Goal: Communication & Community: Participate in discussion

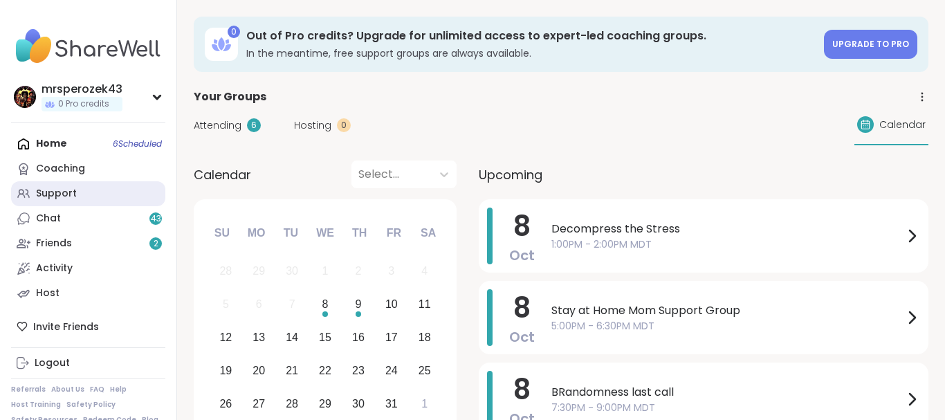
click at [55, 189] on div "Support" at bounding box center [56, 194] width 41 height 14
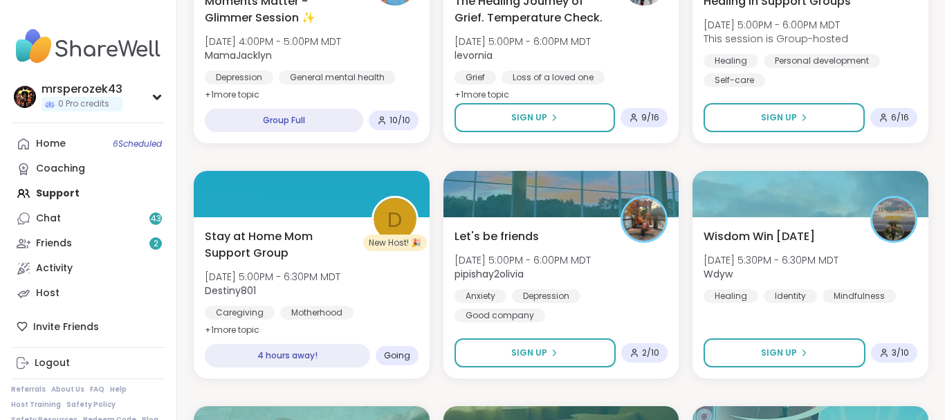
scroll to position [1423, 0]
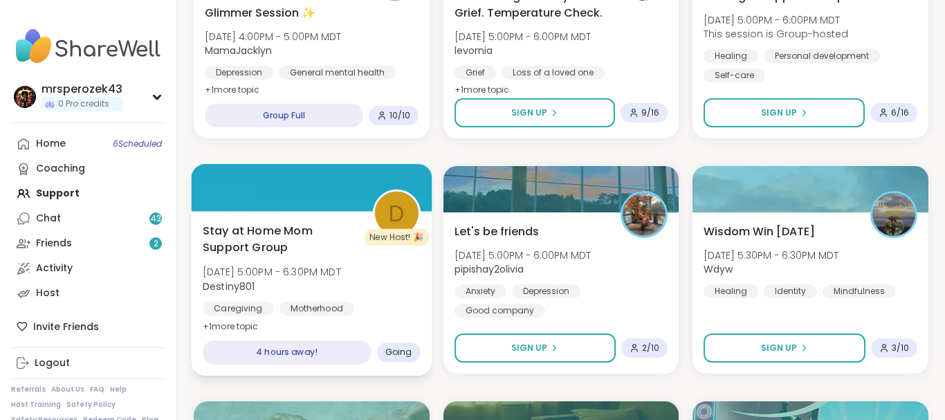
click at [282, 241] on span "Stay at Home Mom Support Group" at bounding box center [280, 239] width 154 height 34
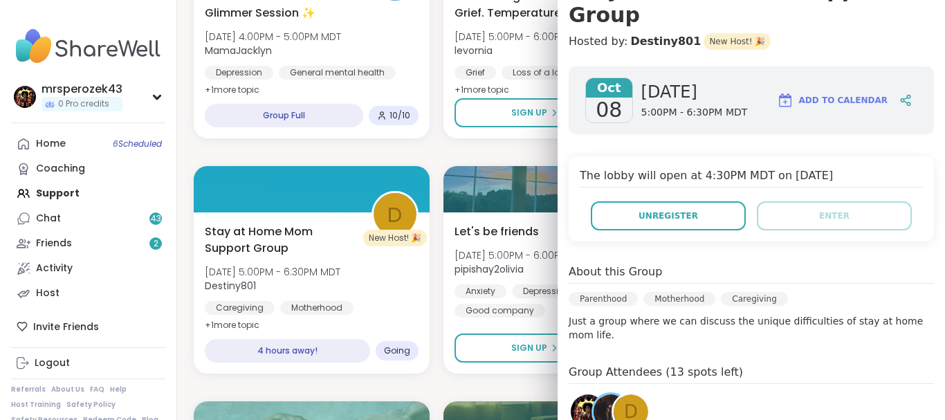
scroll to position [174, 0]
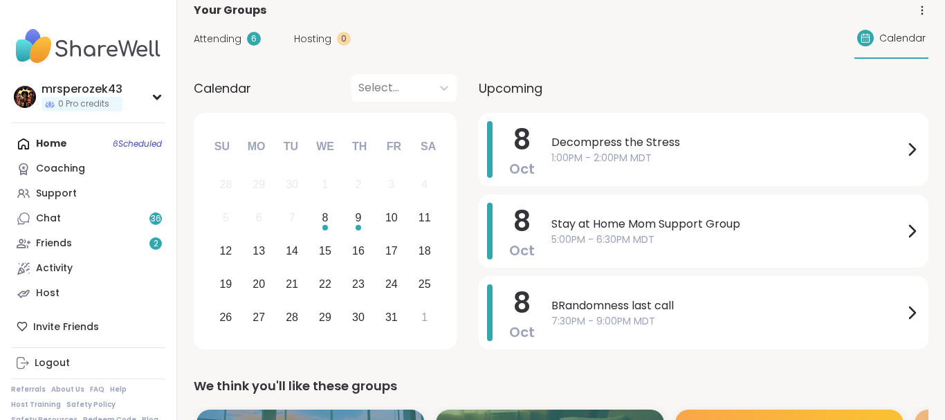
scroll to position [79, 0]
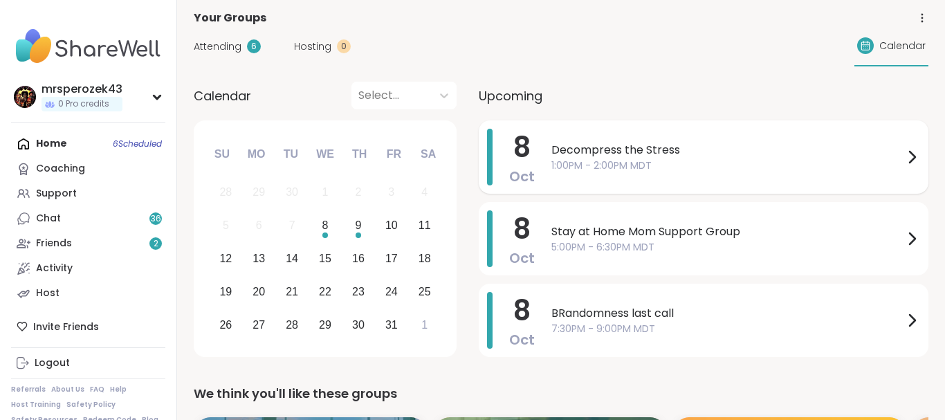
click at [609, 159] on span "1:00PM - 2:00PM MDT" at bounding box center [727, 165] width 352 height 15
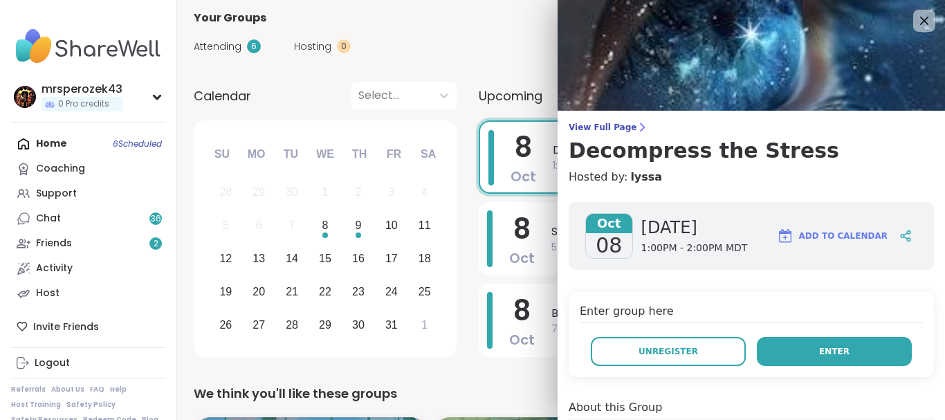
click at [844, 351] on span "Enter" at bounding box center [834, 351] width 30 height 12
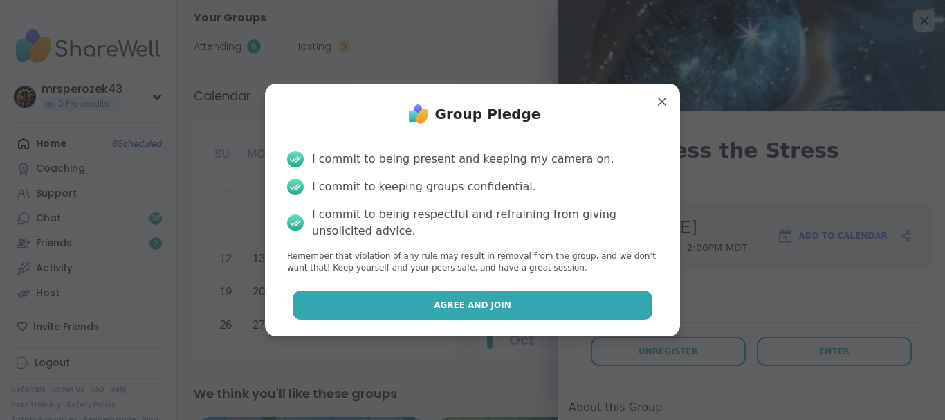
click at [541, 299] on button "Agree and Join" at bounding box center [473, 305] width 360 height 29
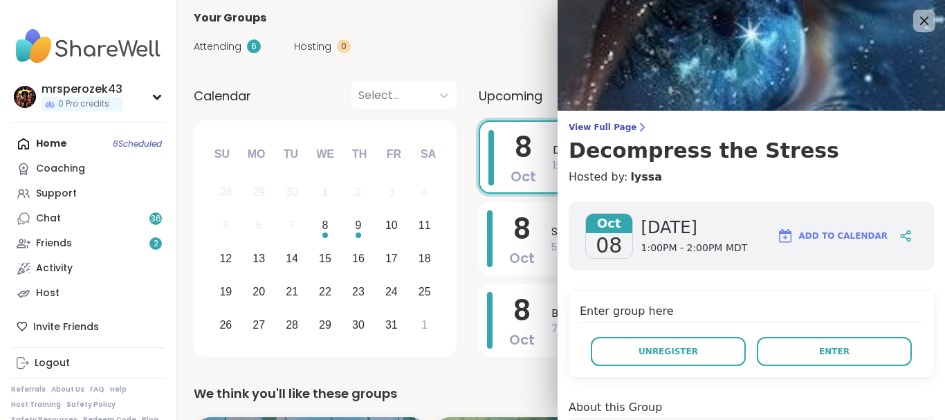
click at [541, 299] on div "8 Oct BRandomness last call 7:30PM - 9:00PM MDT" at bounding box center [704, 320] width 450 height 73
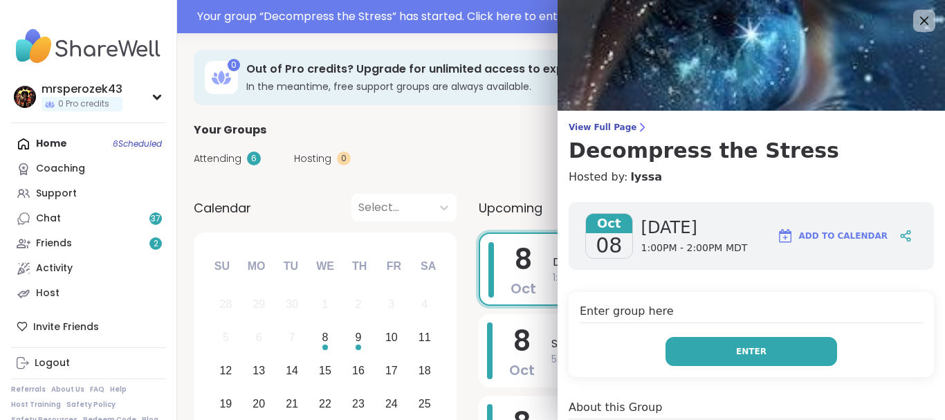
click at [688, 351] on button "Enter" at bounding box center [752, 351] width 172 height 29
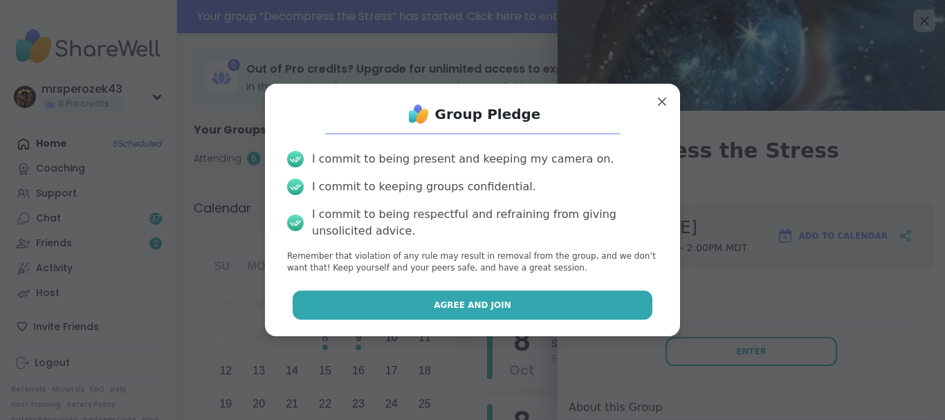
click at [585, 307] on button "Agree and Join" at bounding box center [473, 305] width 360 height 29
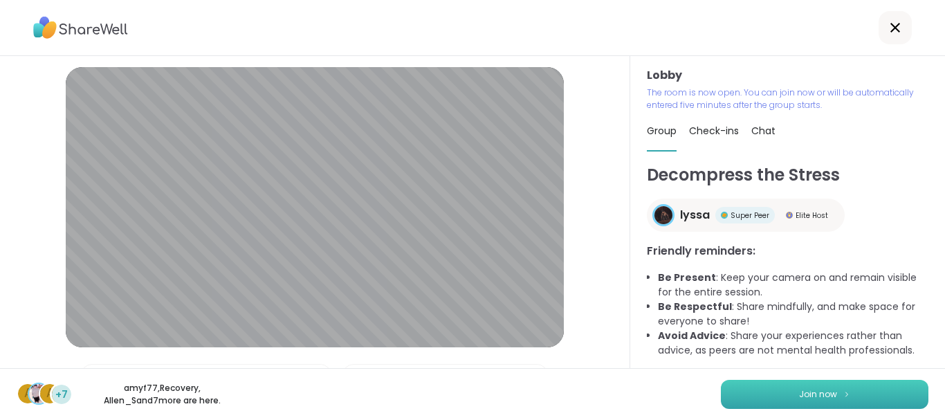
click at [765, 389] on button "Join now" at bounding box center [825, 394] width 208 height 29
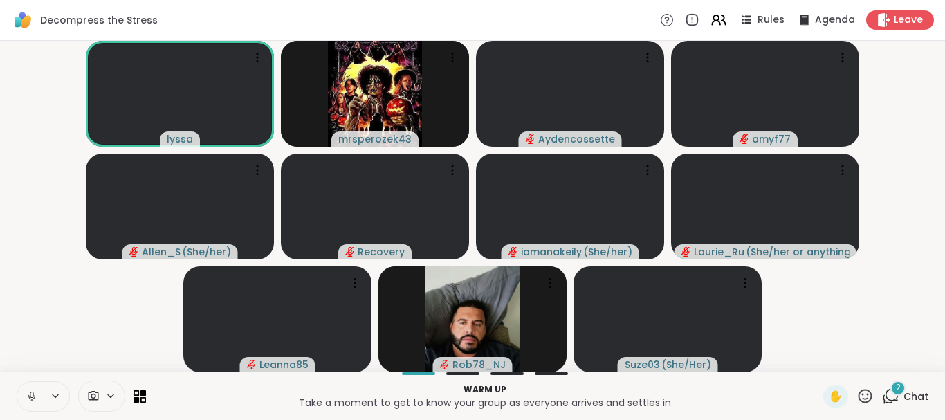
click at [31, 390] on icon at bounding box center [32, 396] width 12 height 12
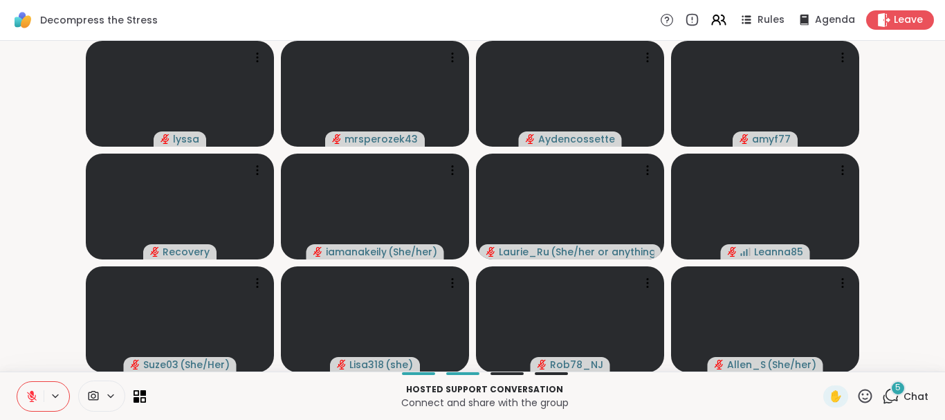
click at [30, 394] on icon at bounding box center [32, 396] width 12 height 12
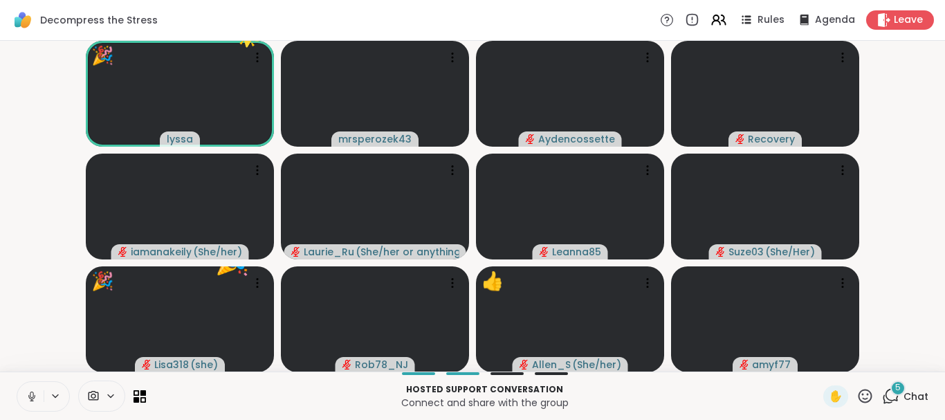
click at [32, 392] on icon at bounding box center [32, 396] width 12 height 12
click at [897, 385] on span "5" at bounding box center [898, 388] width 6 height 12
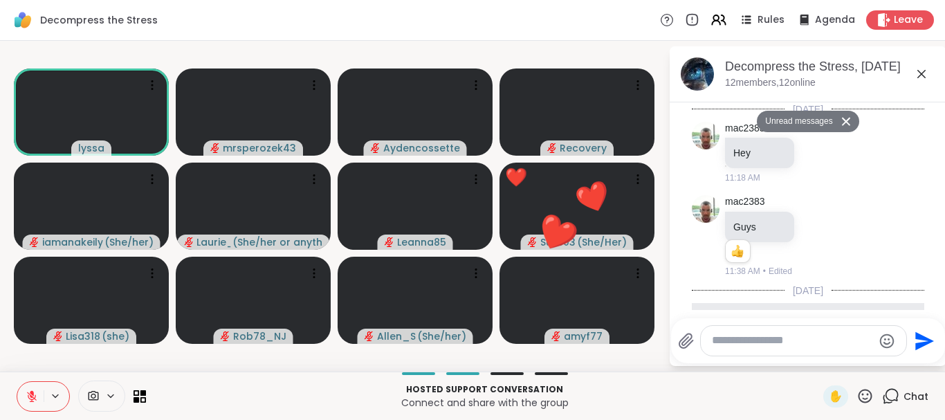
scroll to position [567, 0]
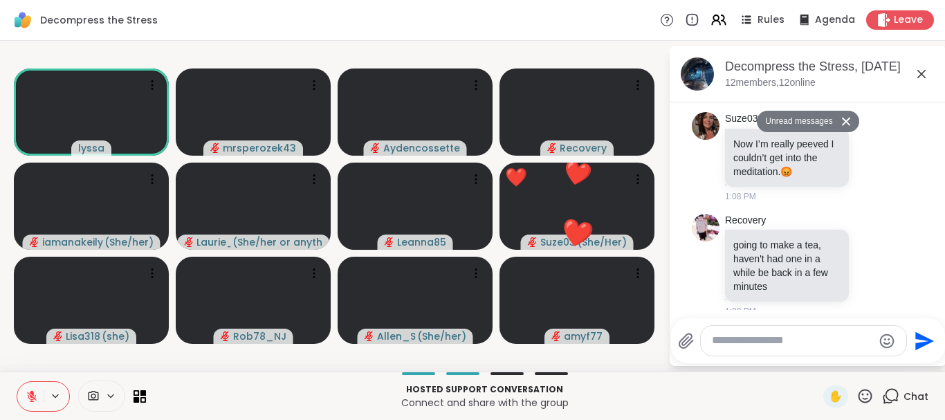
click at [724, 343] on textarea "Type your message" at bounding box center [792, 341] width 161 height 15
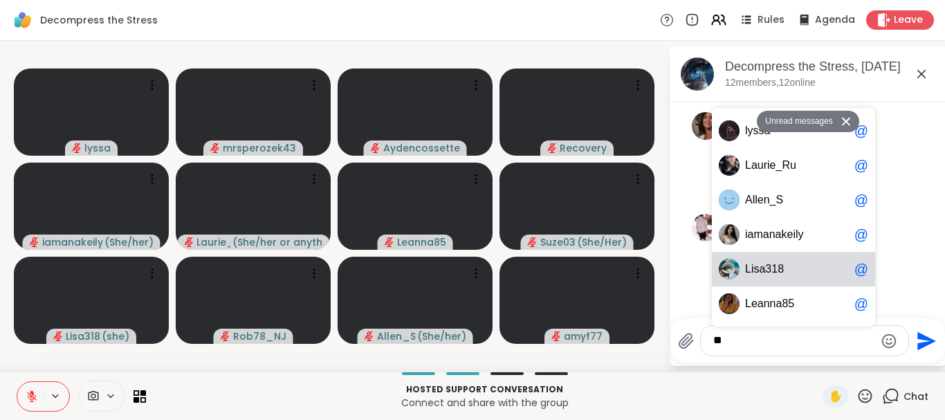
click at [769, 268] on span "isa318" at bounding box center [767, 269] width 33 height 14
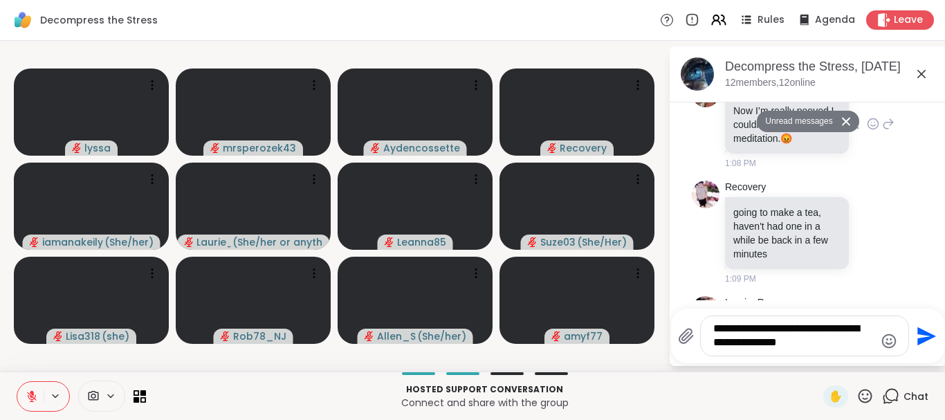
scroll to position [631, 0]
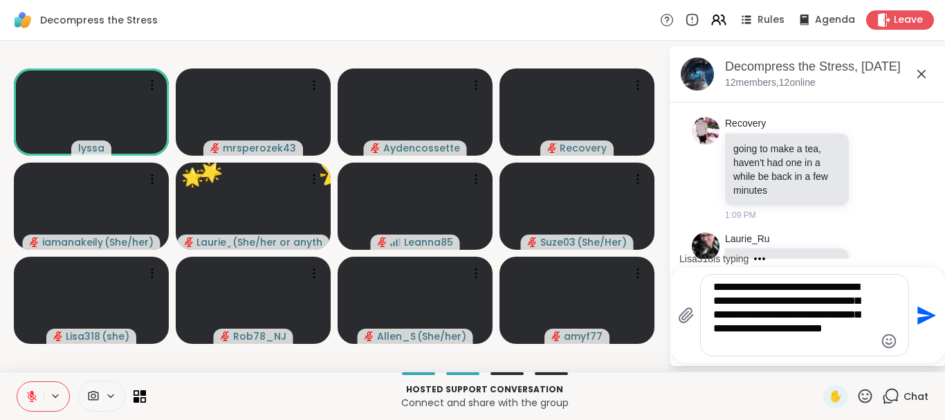
type textarea "**********"
click at [919, 313] on icon "Send" at bounding box center [926, 315] width 19 height 19
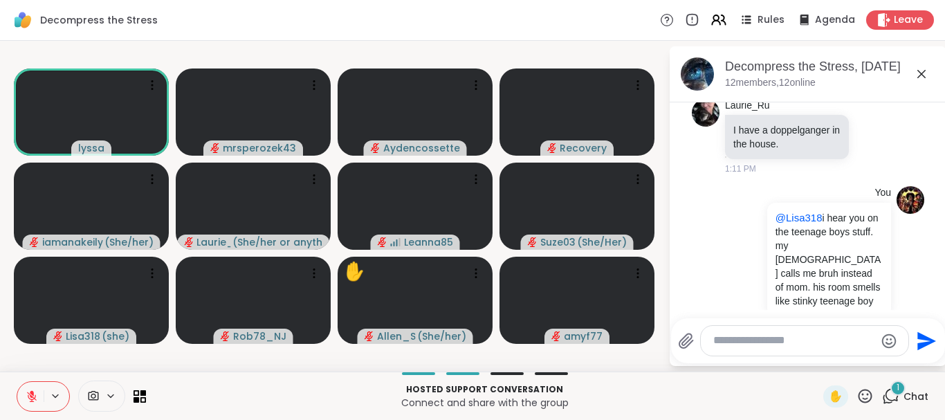
scroll to position [852, 0]
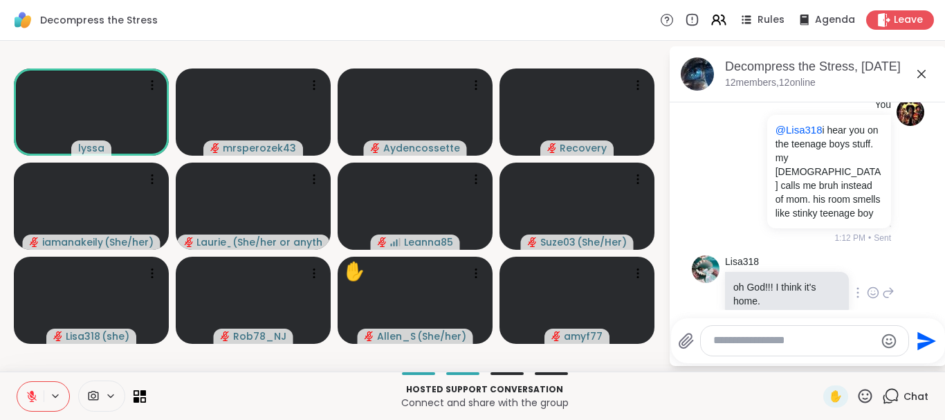
click at [889, 284] on icon at bounding box center [888, 292] width 12 height 17
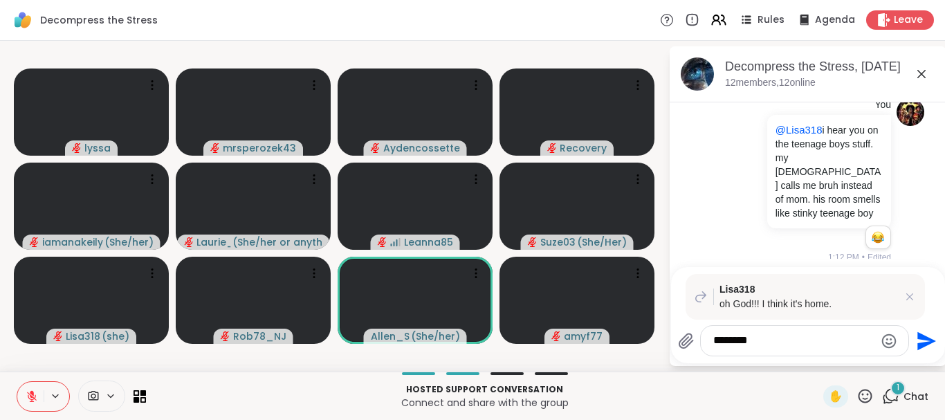
scroll to position [997, 0]
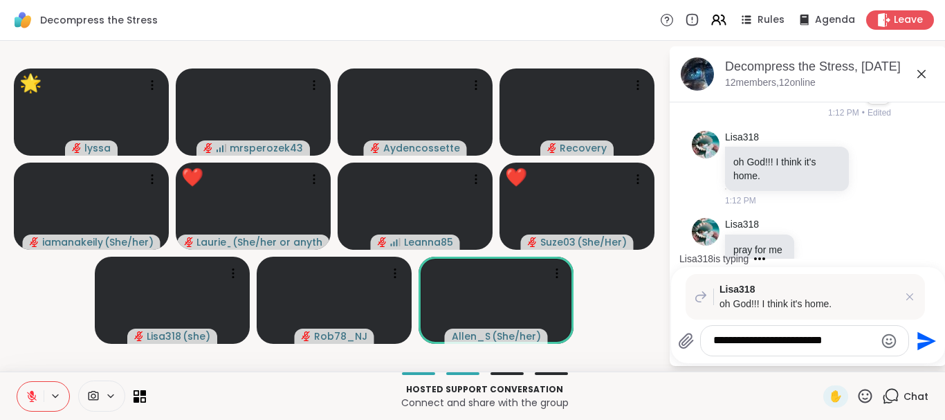
type textarea "**********"
click at [922, 342] on icon "Send" at bounding box center [925, 341] width 22 height 22
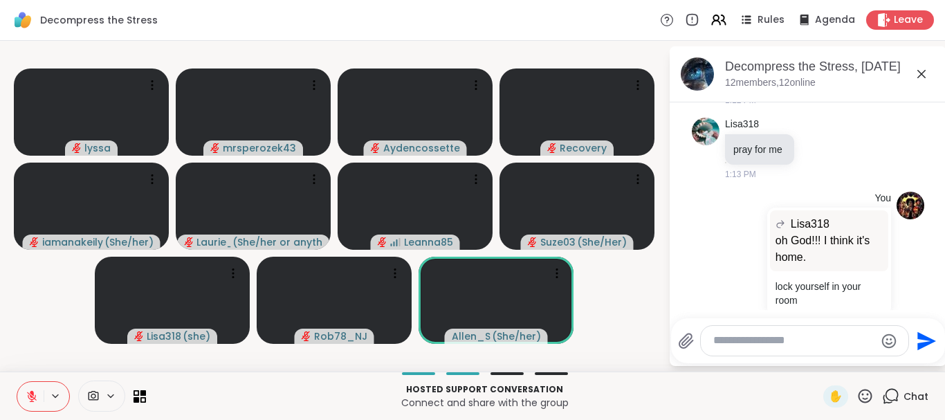
scroll to position [1171, 0]
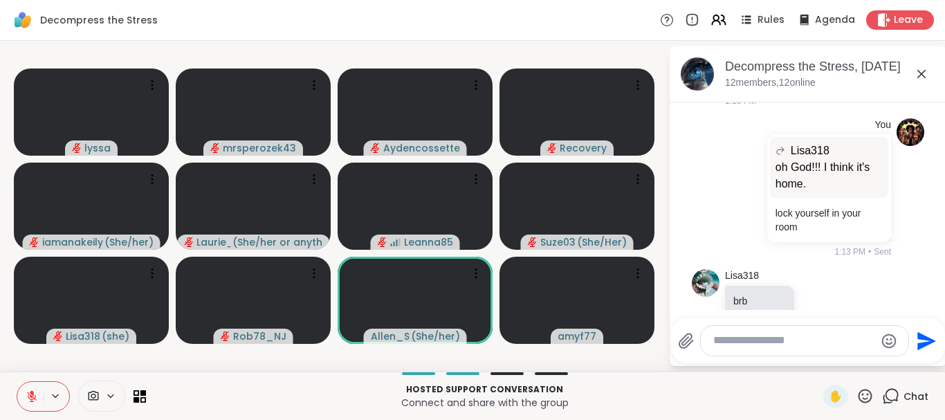
click at [917, 72] on icon at bounding box center [921, 74] width 17 height 17
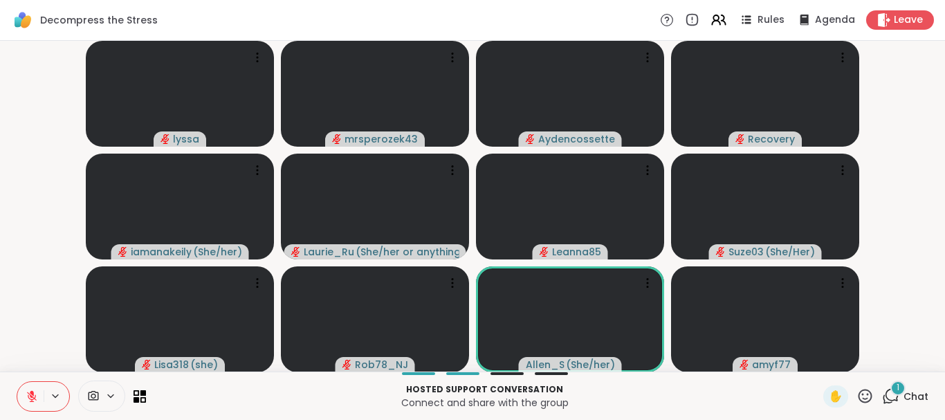
click at [899, 388] on span "1" at bounding box center [898, 388] width 3 height 12
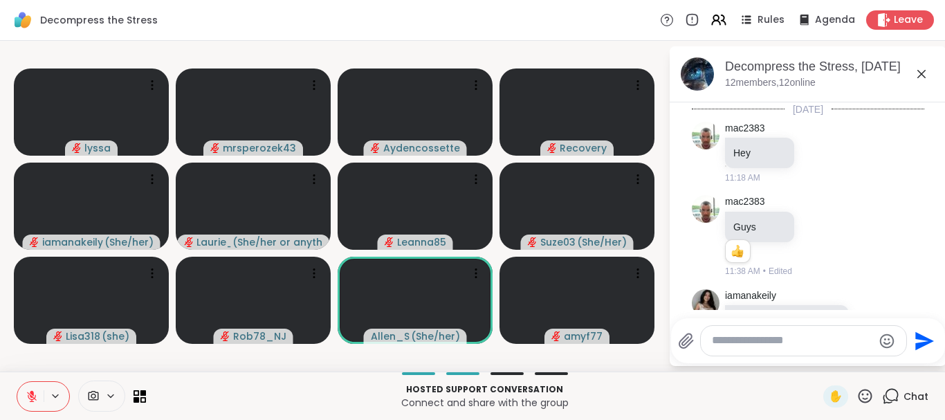
scroll to position [1361, 0]
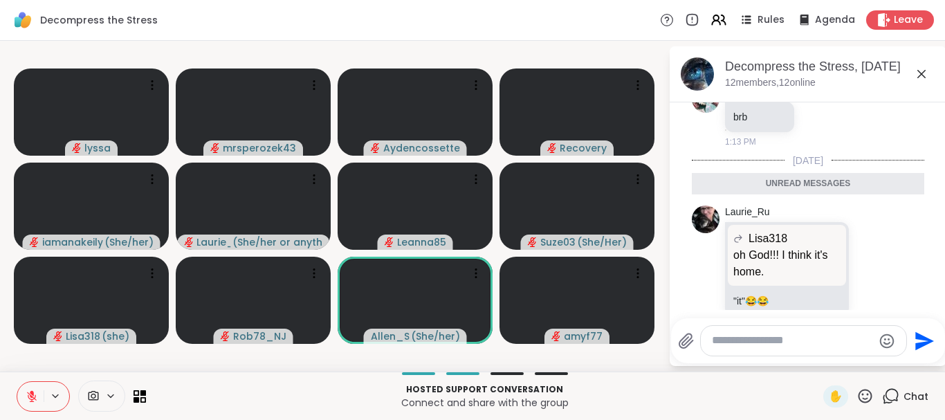
click at [918, 73] on icon at bounding box center [921, 74] width 17 height 17
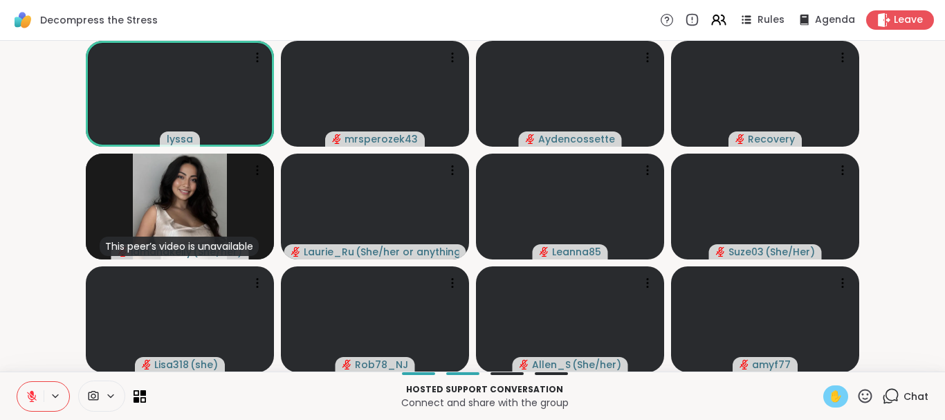
click at [834, 392] on span "✋" at bounding box center [836, 396] width 14 height 17
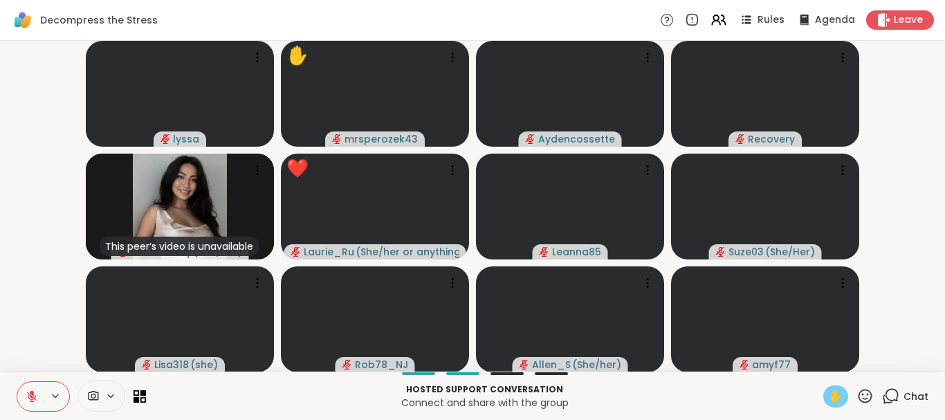
click at [31, 392] on icon at bounding box center [32, 393] width 4 height 6
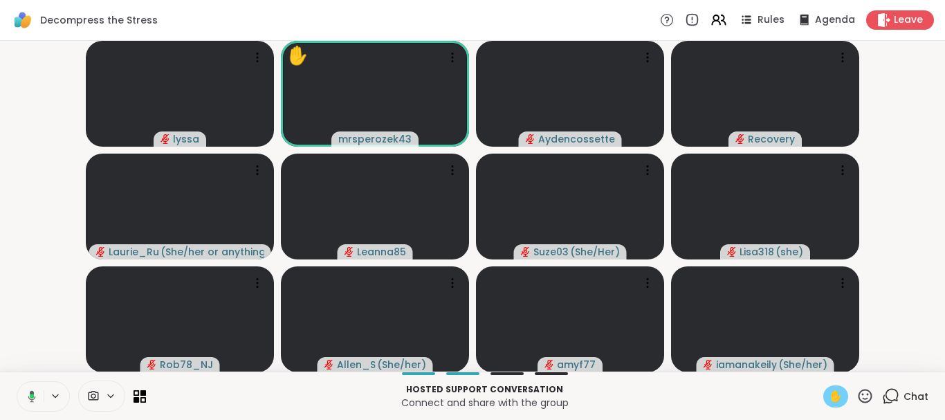
click at [29, 394] on icon at bounding box center [30, 396] width 12 height 12
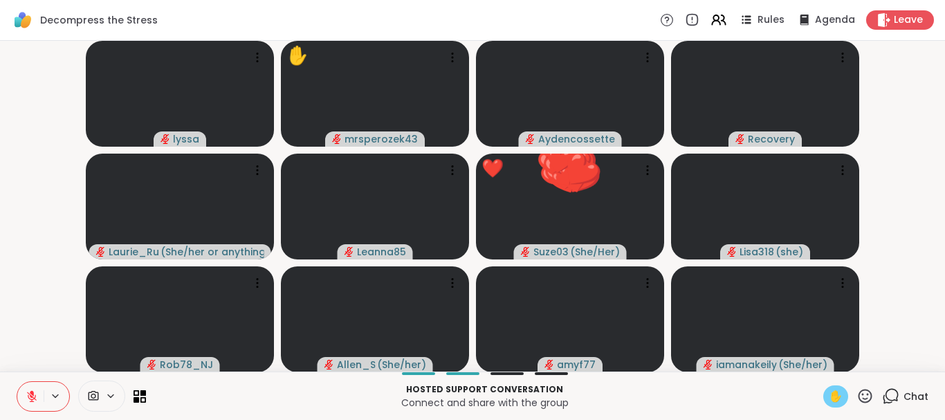
click at [831, 389] on span "✋" at bounding box center [836, 396] width 14 height 17
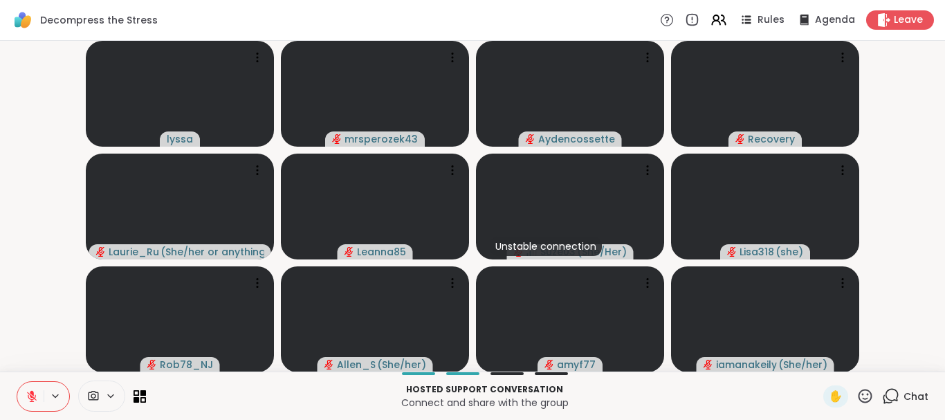
click at [893, 396] on icon at bounding box center [890, 395] width 17 height 17
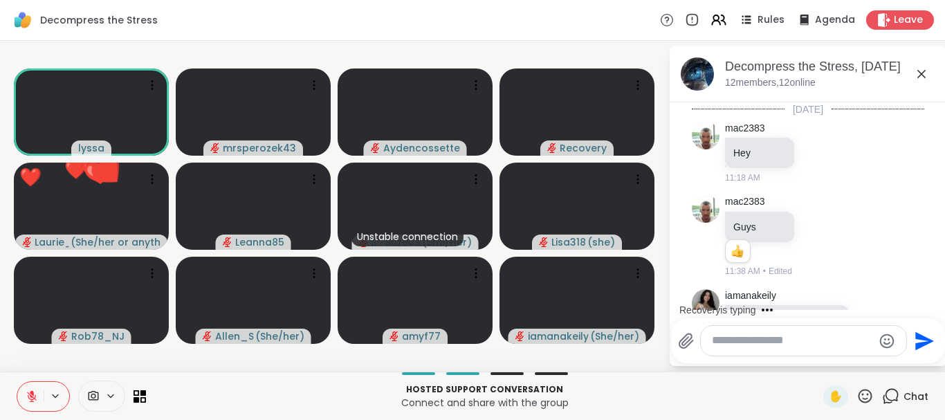
scroll to position [1314, 0]
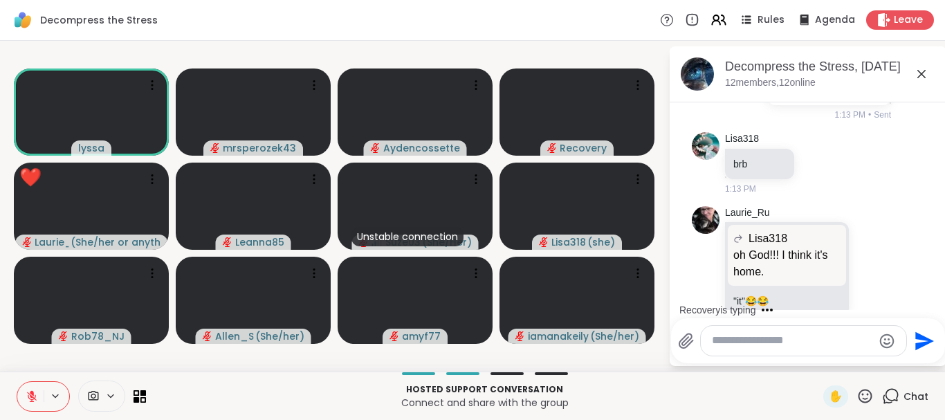
click at [761, 341] on textarea "Type your message" at bounding box center [792, 341] width 161 height 15
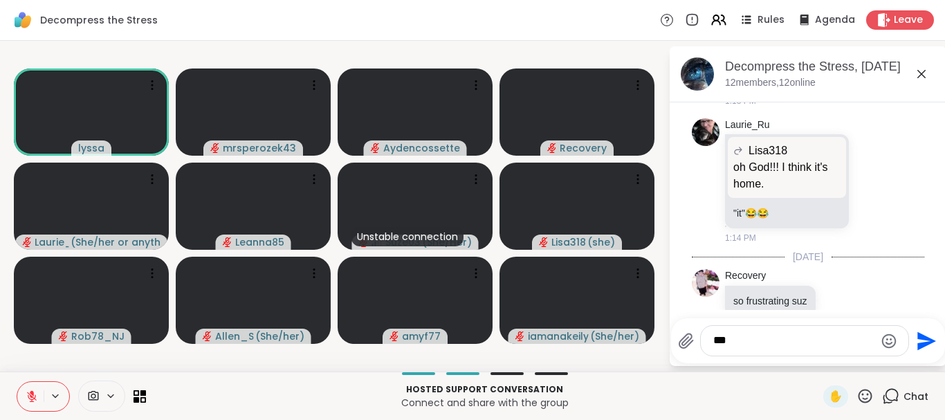
type textarea "***"
click at [920, 333] on icon "Send" at bounding box center [925, 341] width 22 height 22
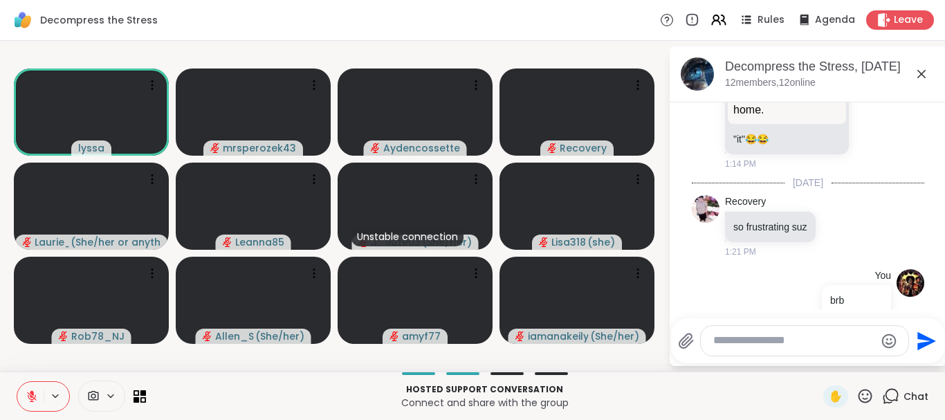
click at [922, 71] on icon at bounding box center [921, 74] width 17 height 17
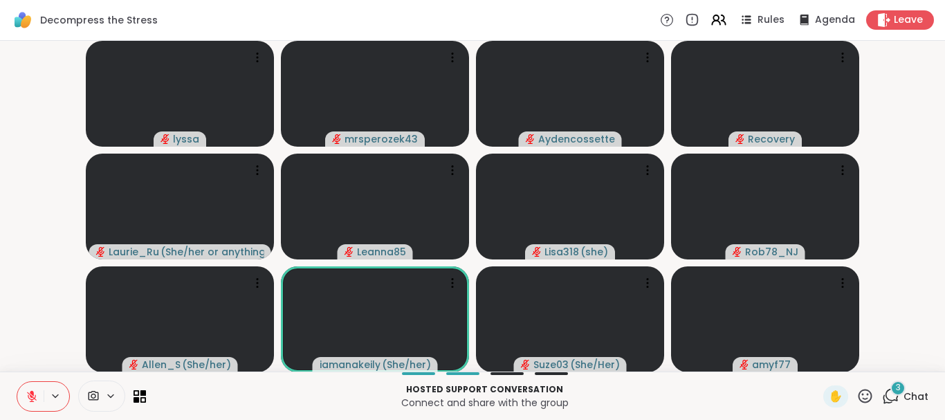
click at [896, 385] on div "3" at bounding box center [898, 388] width 15 height 15
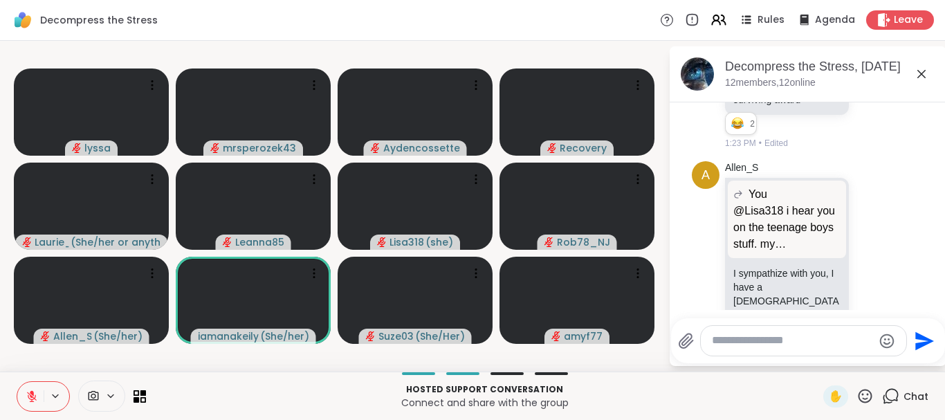
scroll to position [1996, 0]
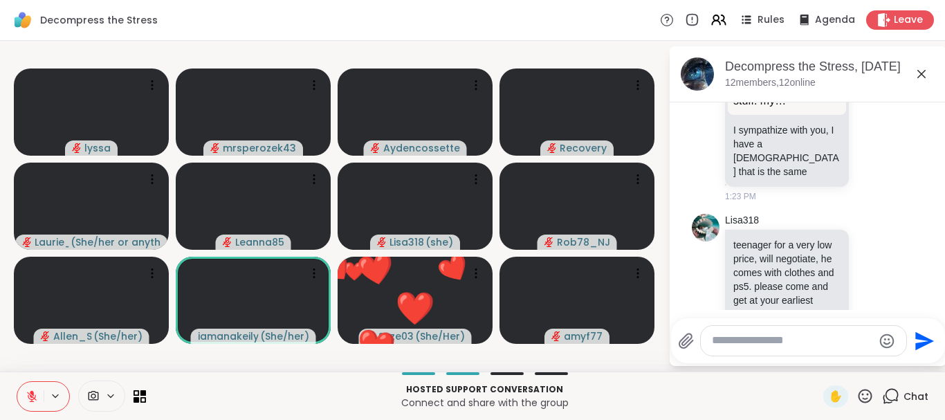
click at [920, 71] on icon at bounding box center [921, 74] width 8 height 8
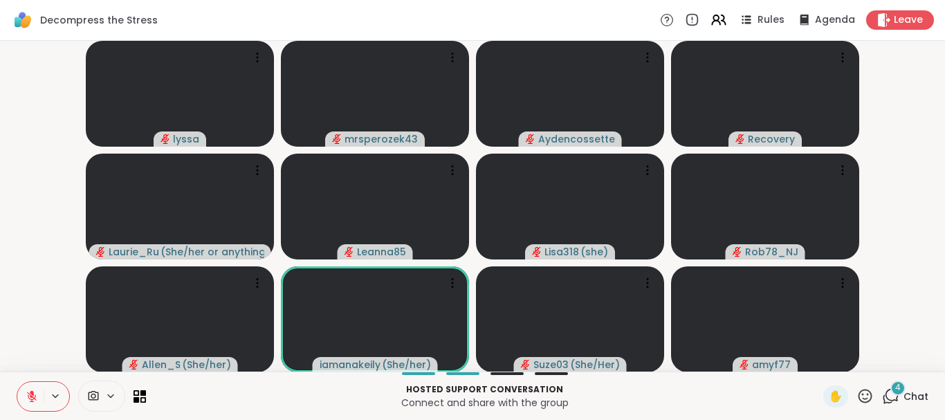
click at [895, 386] on div "4" at bounding box center [898, 388] width 15 height 15
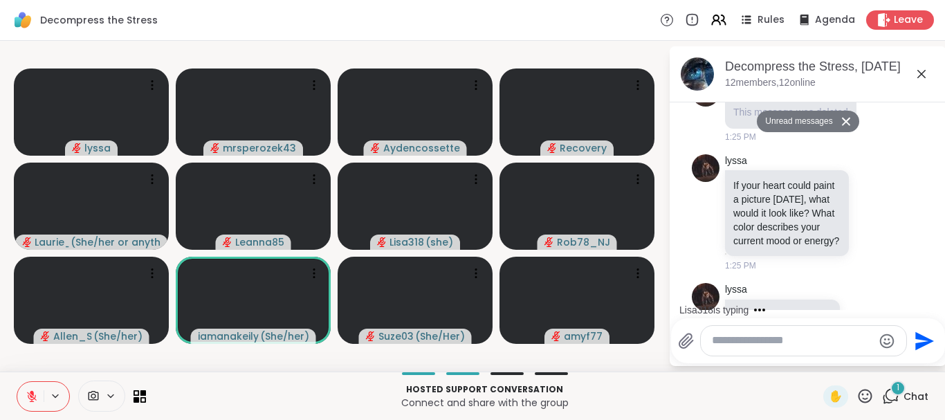
scroll to position [2537, 0]
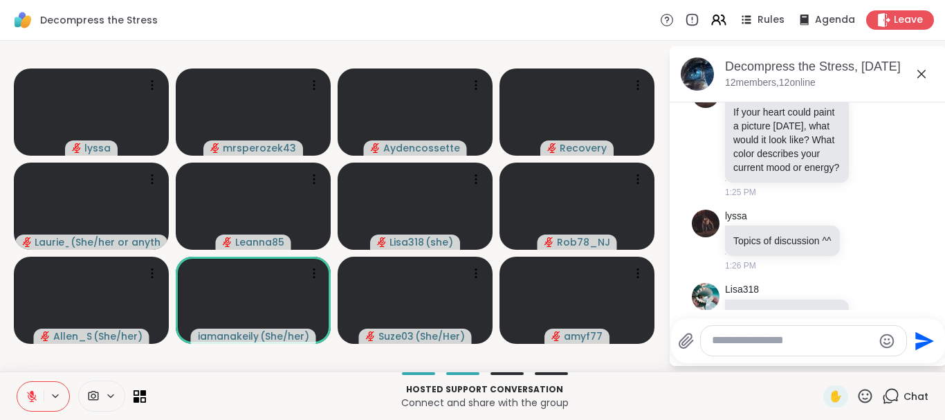
click at [918, 70] on icon at bounding box center [921, 74] width 17 height 17
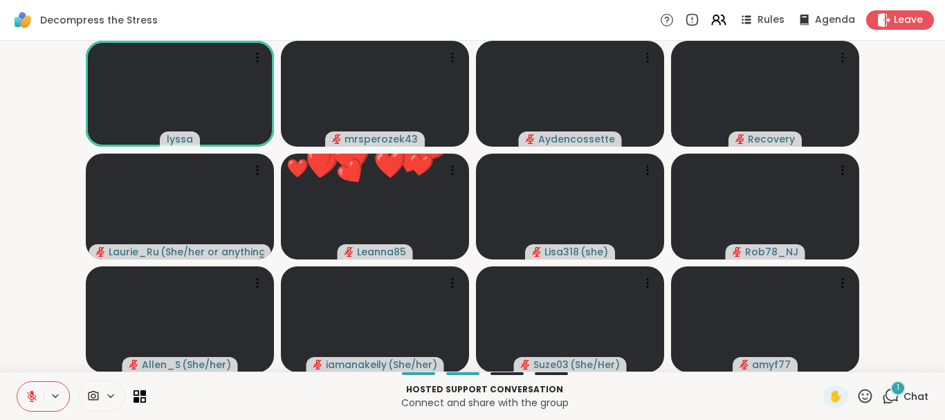
click at [867, 392] on icon at bounding box center [865, 395] width 17 height 17
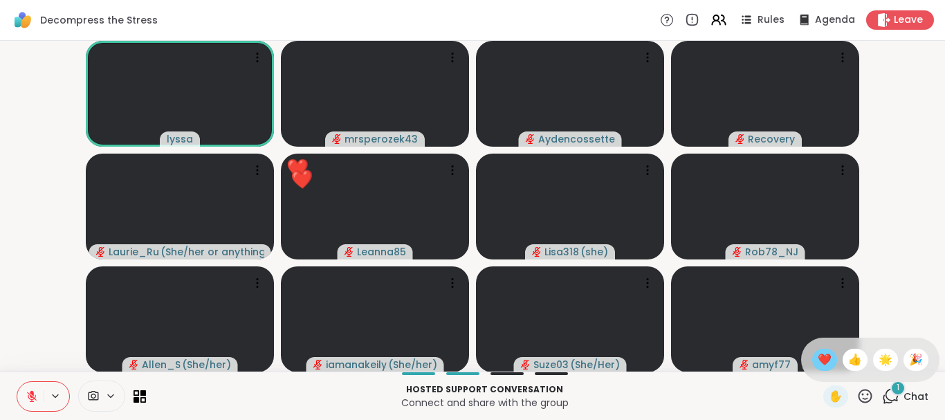
click at [820, 365] on span "❤️" at bounding box center [825, 359] width 14 height 17
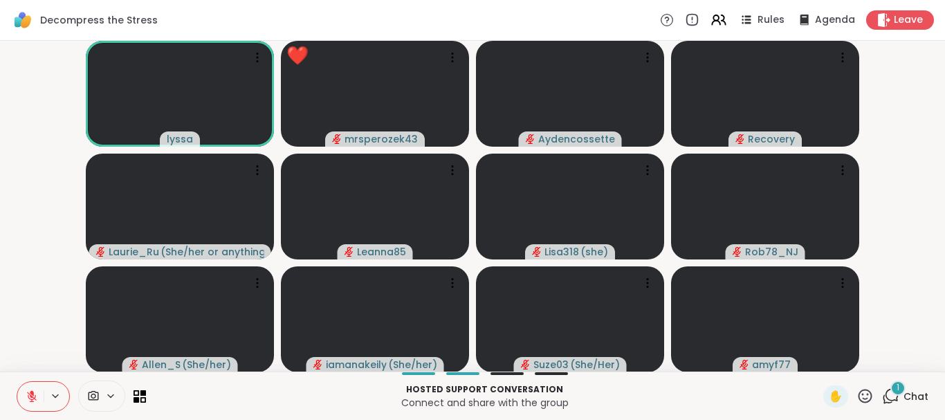
click at [891, 387] on div "1 Chat" at bounding box center [905, 396] width 46 height 22
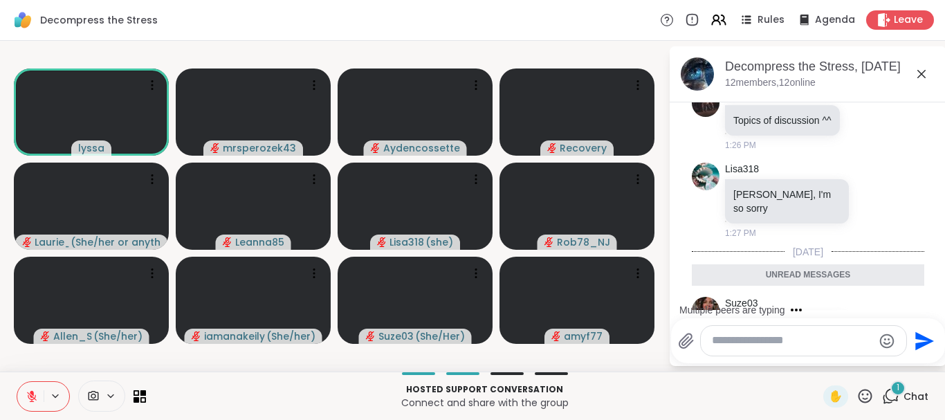
scroll to position [2685, 0]
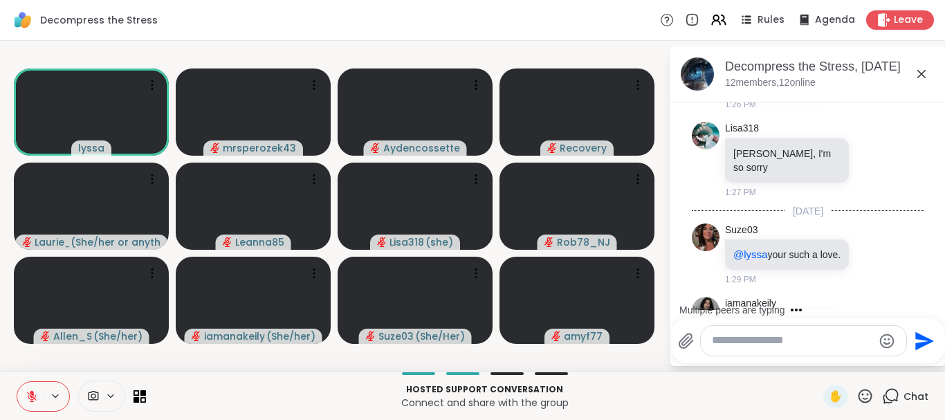
click at [920, 73] on icon at bounding box center [921, 74] width 17 height 17
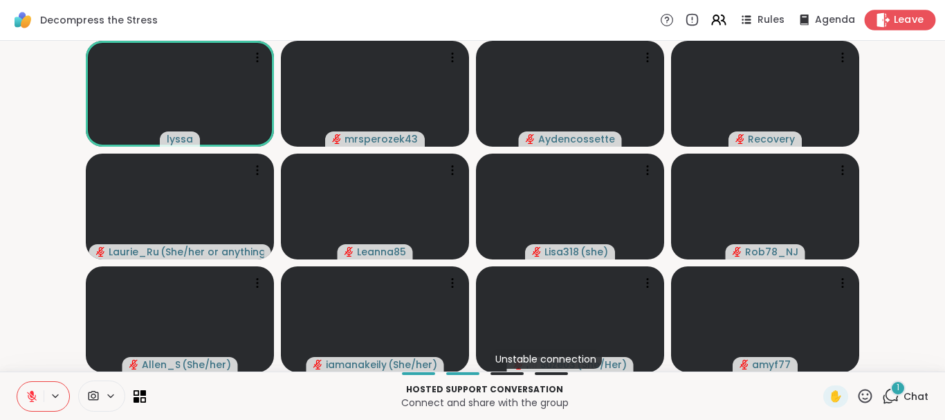
click at [902, 19] on span "Leave" at bounding box center [909, 20] width 30 height 15
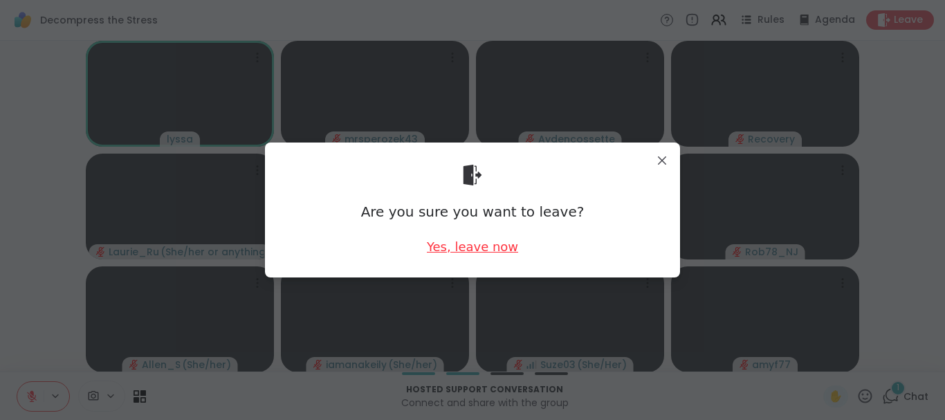
click at [454, 242] on div "Yes, leave now" at bounding box center [472, 246] width 91 height 17
